Goal: Book appointment/travel/reservation

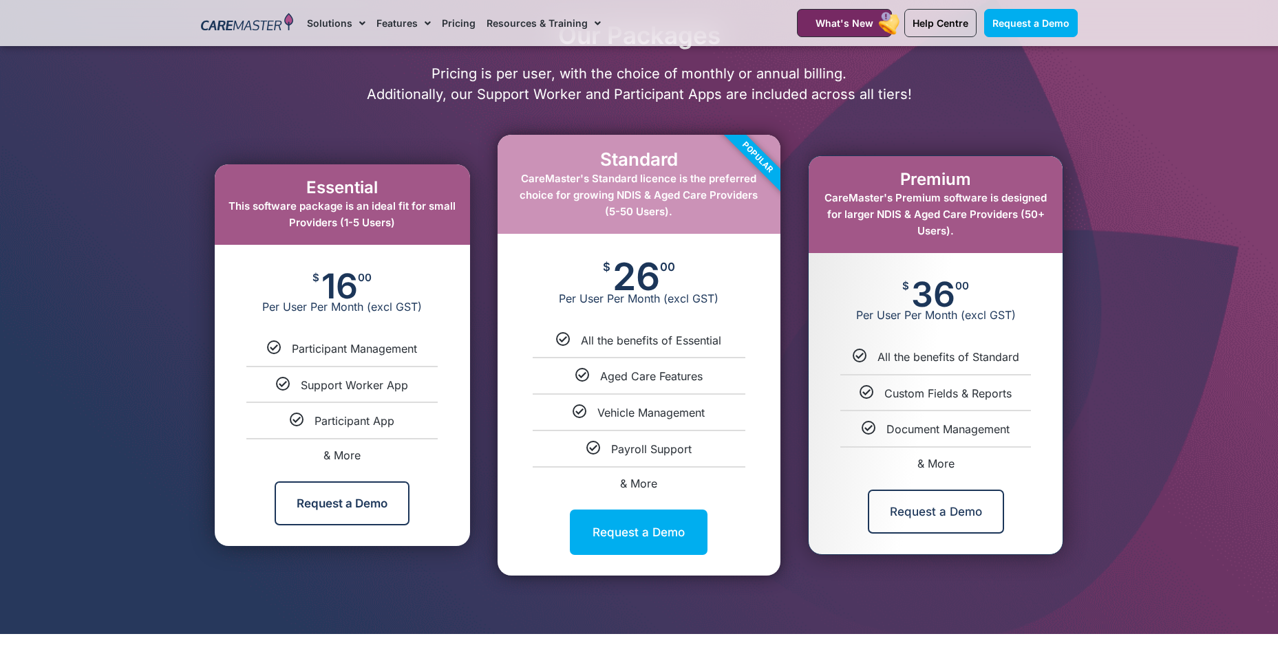
scroll to position [688, 0]
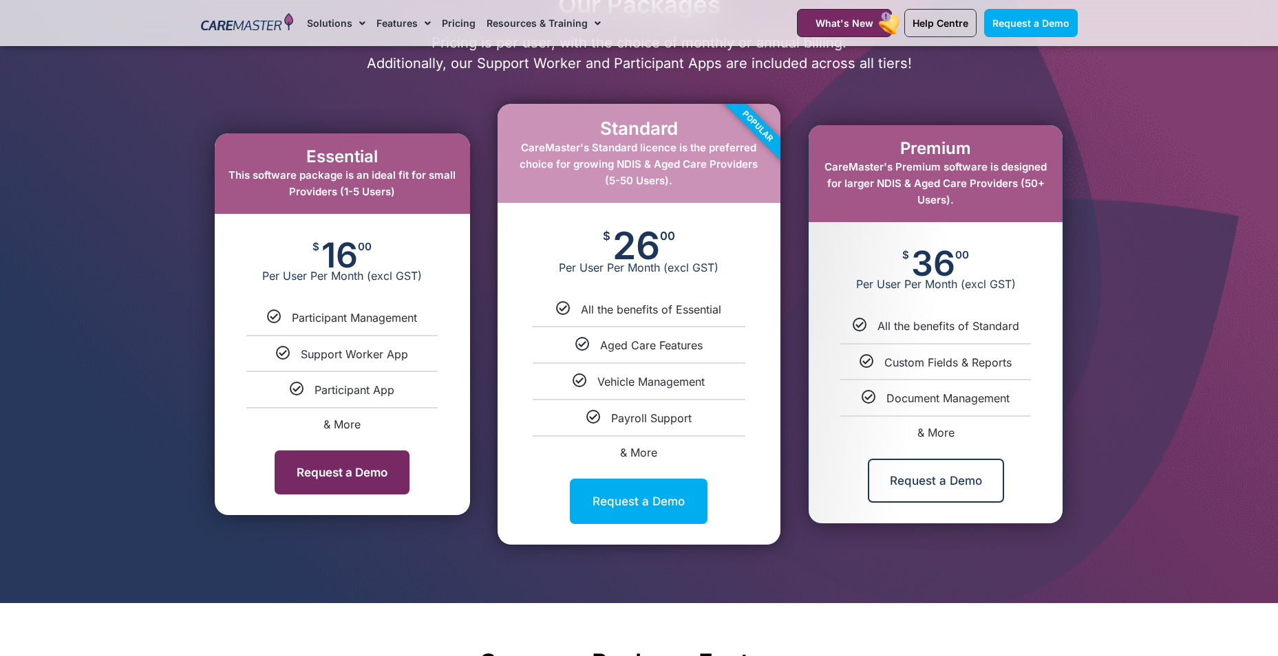
click at [374, 470] on link "Request a Demo" at bounding box center [341, 473] width 135 height 44
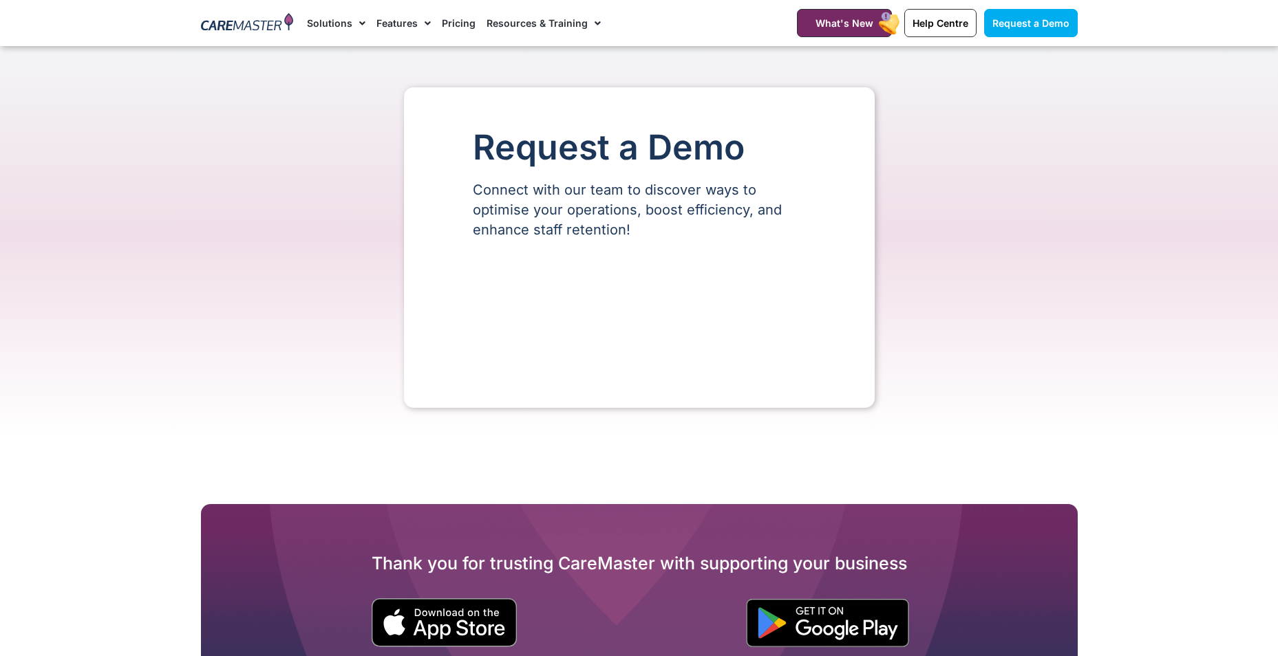
scroll to position [172, 0]
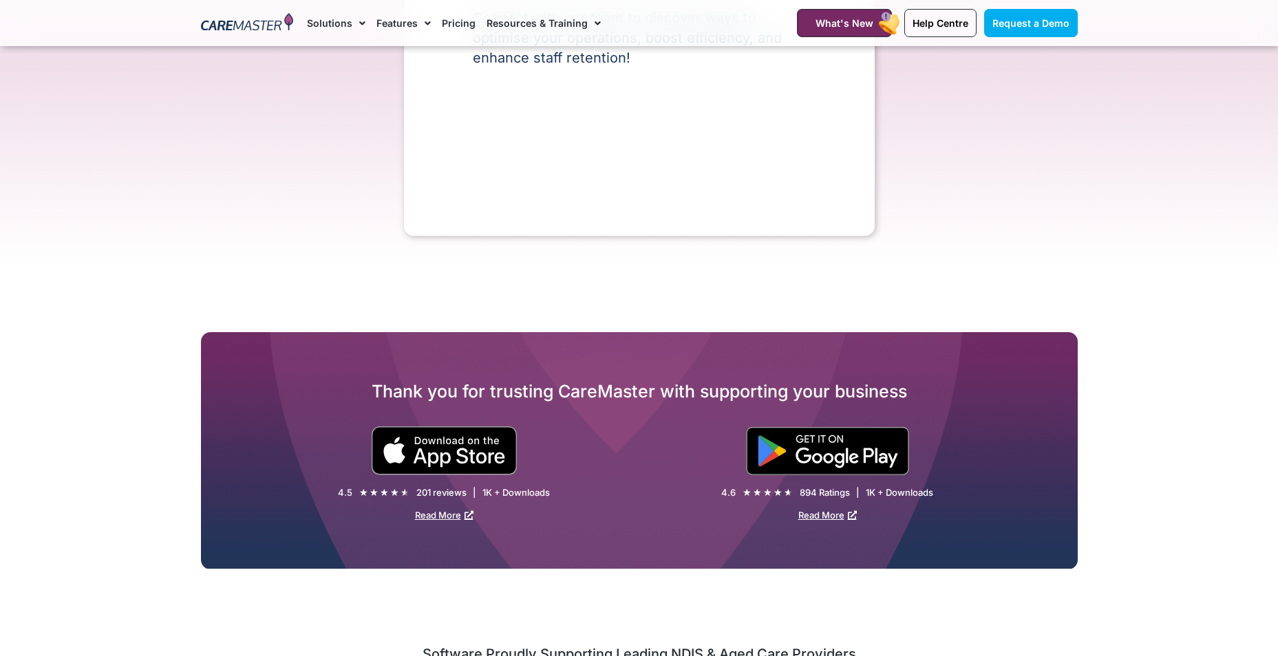
select select "**"
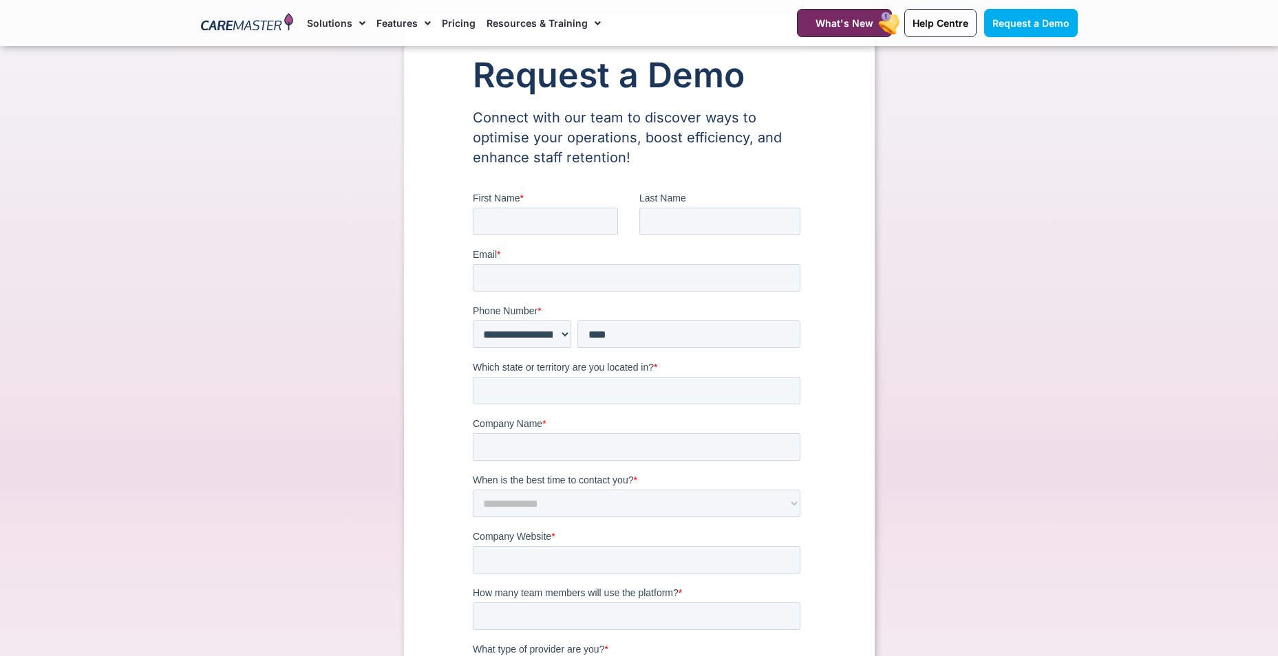
scroll to position [0, 0]
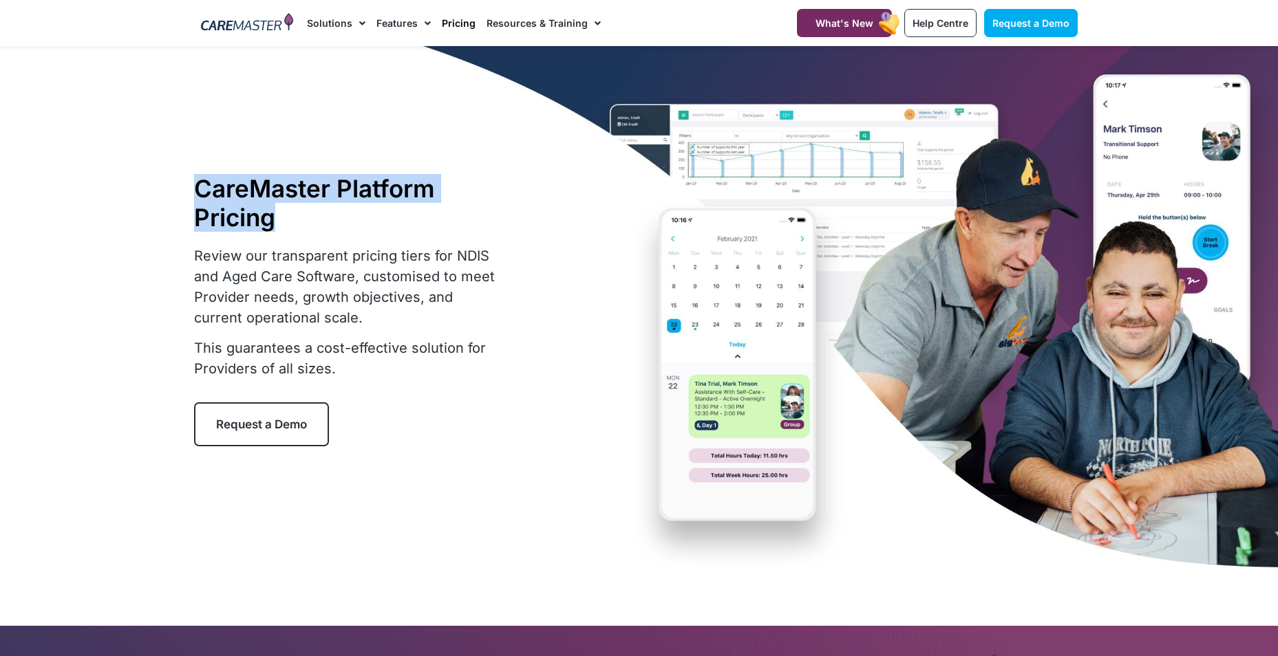
drag, startPoint x: 1170, startPoint y: 230, endPoint x: 1081, endPoint y: 224, distance: 88.2
click at [1081, 224] on section "CareMaster Platform Pricing Review our transparent pricing tiers for NDIS and A…" at bounding box center [639, 310] width 1278 height 528
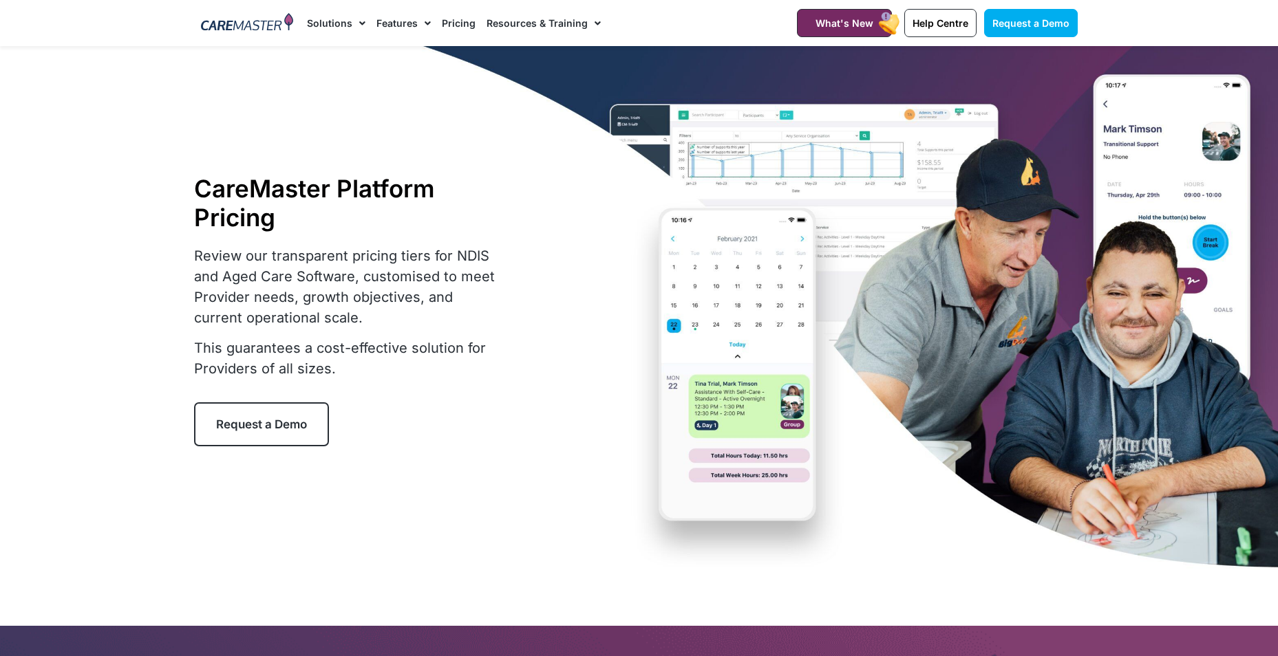
click at [446, 30] on link "Pricing" at bounding box center [459, 23] width 34 height 46
